Goal: Transaction & Acquisition: Download file/media

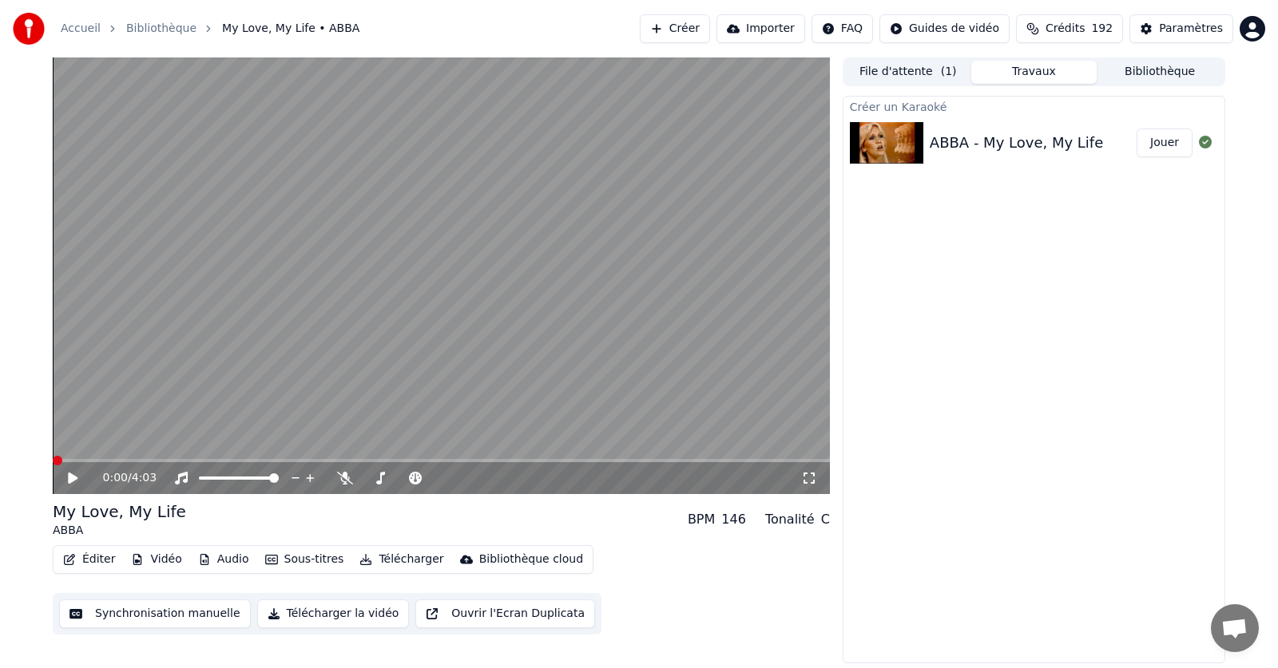
click at [53, 459] on span at bounding box center [58, 461] width 10 height 10
click at [344, 479] on icon at bounding box center [345, 478] width 16 height 13
click at [72, 476] on icon at bounding box center [73, 478] width 10 height 11
click at [398, 558] on button "Télécharger" at bounding box center [401, 560] width 97 height 22
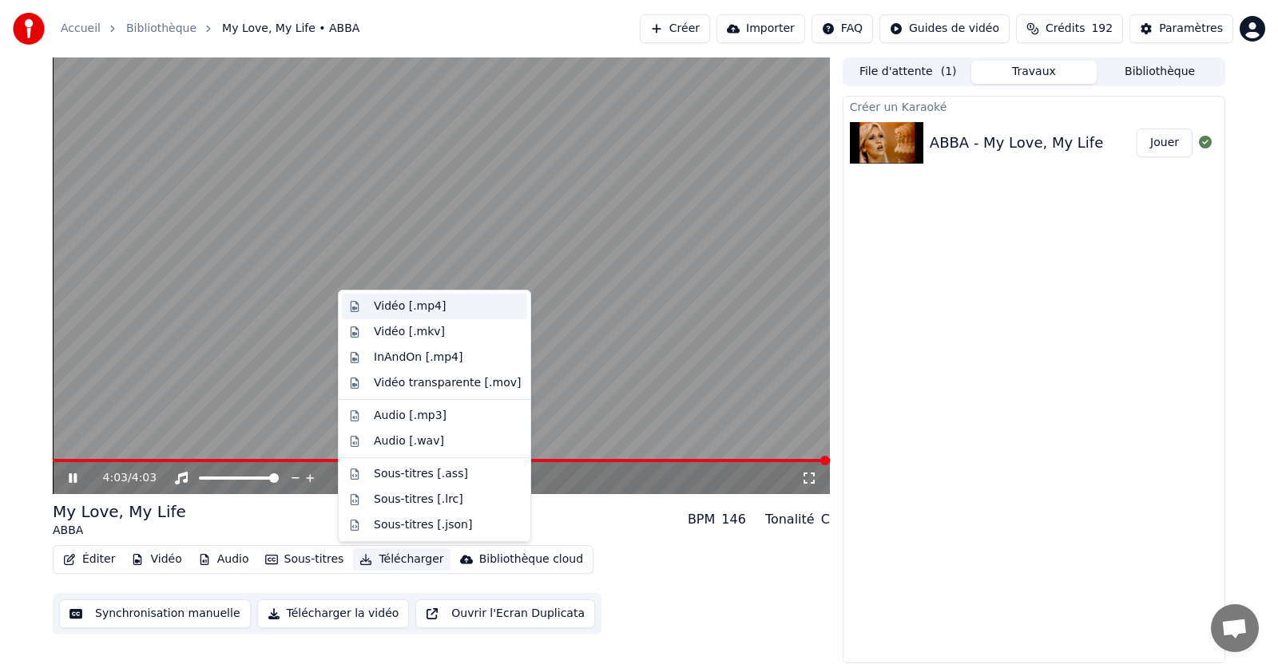
click at [402, 307] on div "Vidéo [.mp4]" at bounding box center [410, 307] width 72 height 16
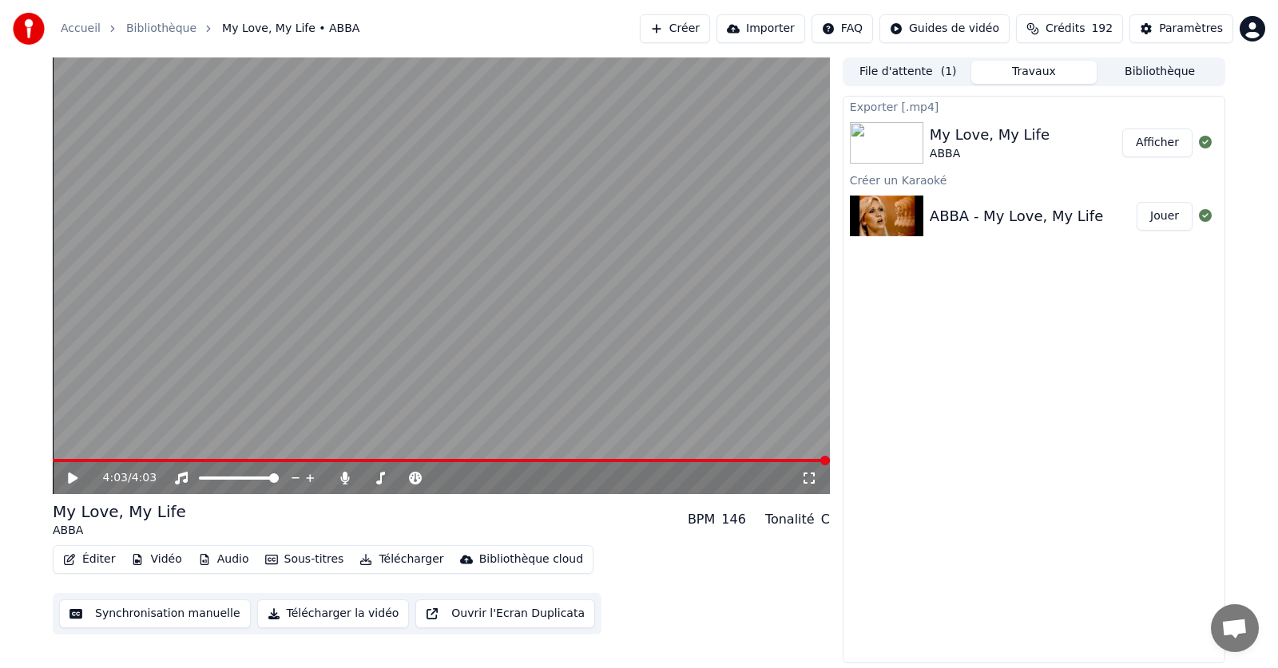
click at [1159, 148] on button "Afficher" at bounding box center [1157, 143] width 70 height 29
click at [341, 479] on icon at bounding box center [344, 478] width 9 height 13
click at [398, 562] on button "Télécharger" at bounding box center [401, 560] width 97 height 22
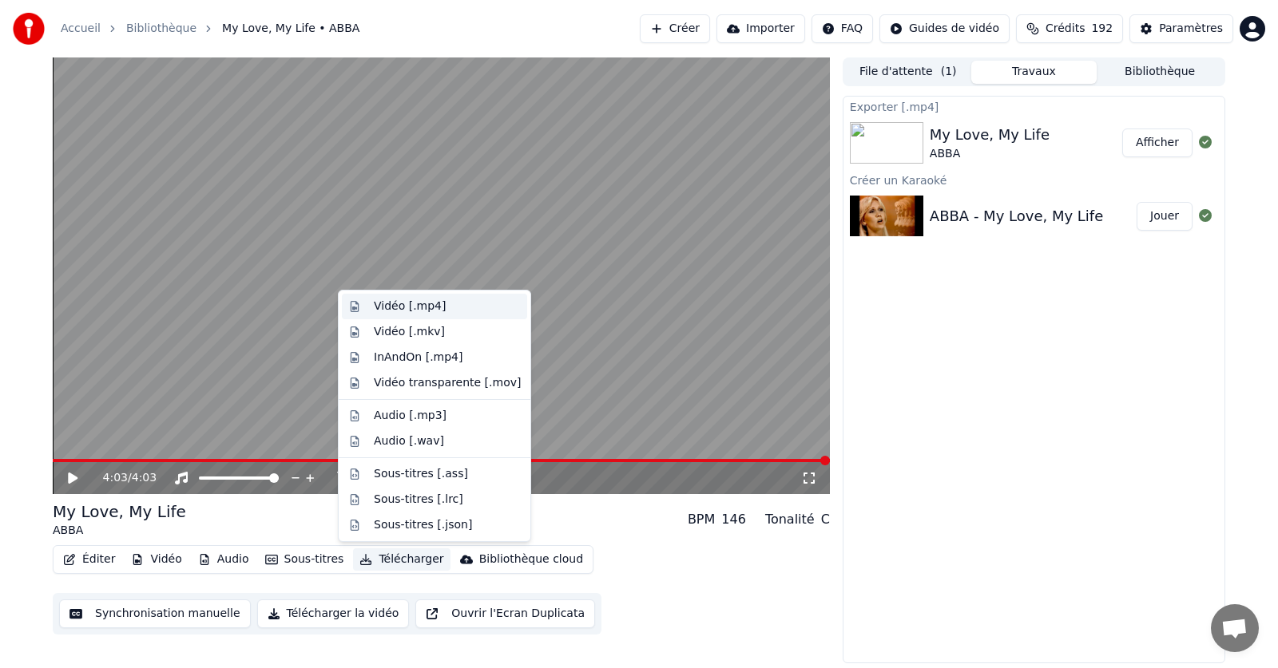
click at [384, 305] on div "Vidéo [.mp4]" at bounding box center [410, 307] width 72 height 16
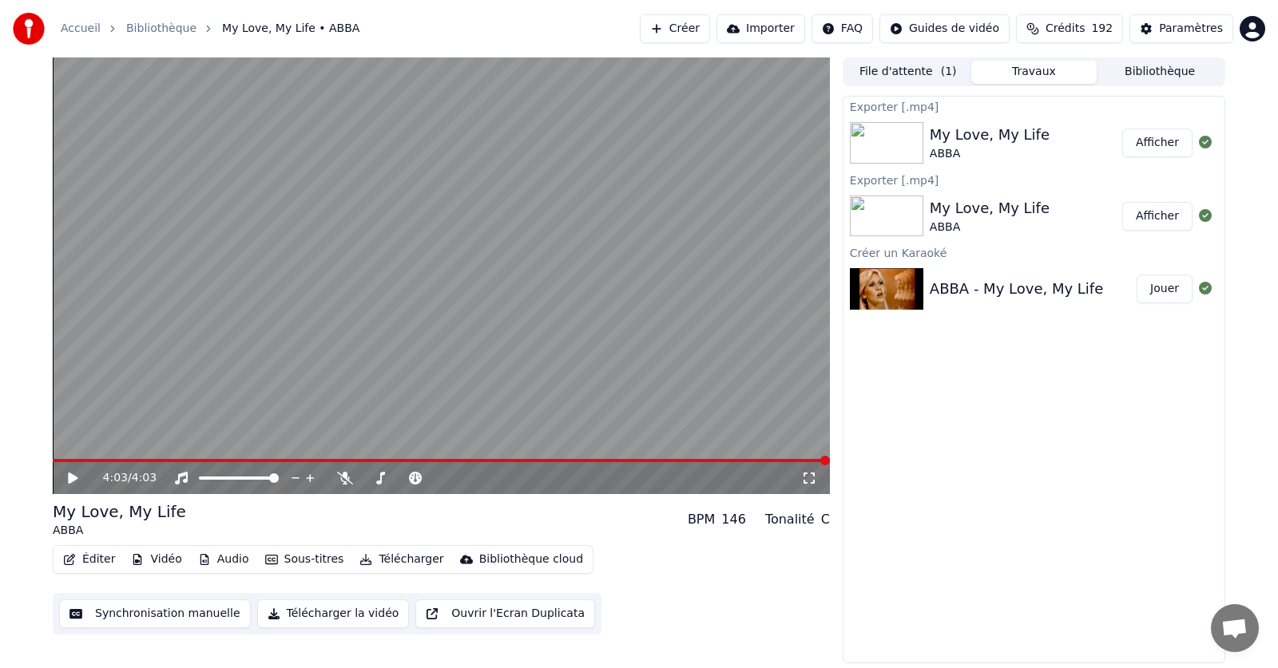
click at [1157, 144] on button "Afficher" at bounding box center [1157, 143] width 70 height 29
